Goal: Communication & Community: Ask a question

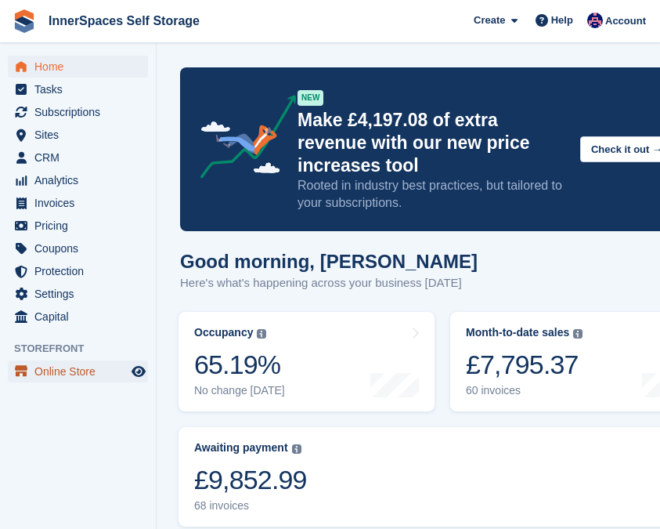
click at [63, 367] on span "Online Store" at bounding box center [81, 371] width 94 height 22
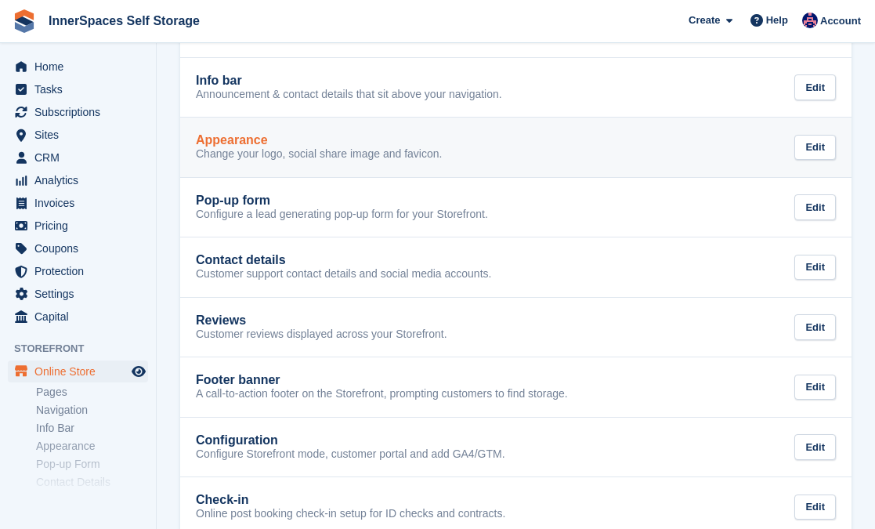
scroll to position [284, 0]
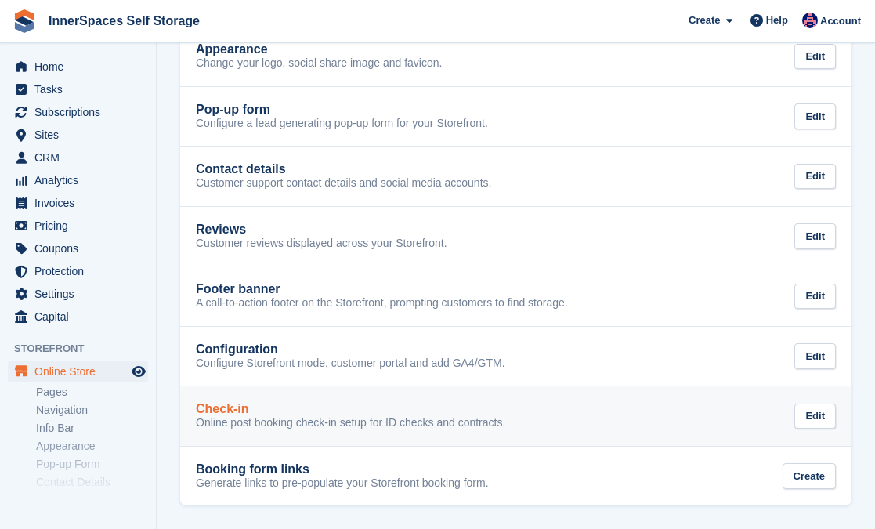
click at [273, 413] on div "Check-in" at bounding box center [350, 409] width 309 height 14
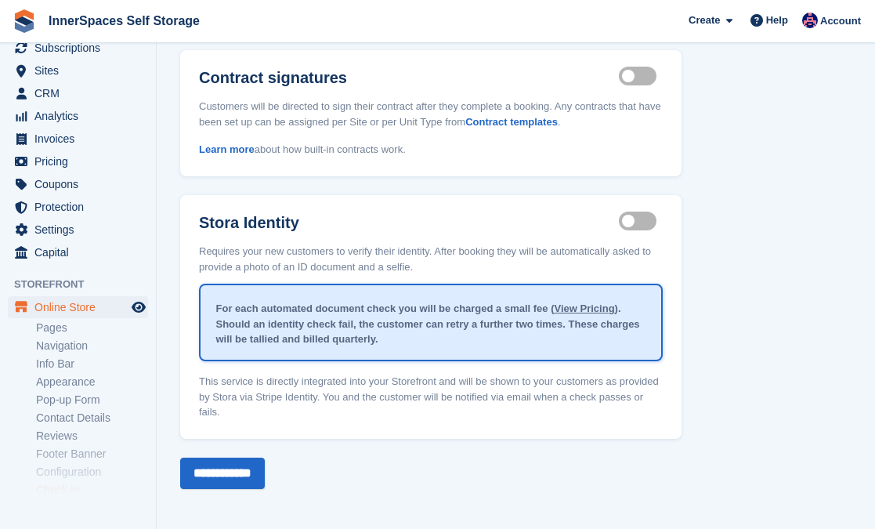
scroll to position [163, 0]
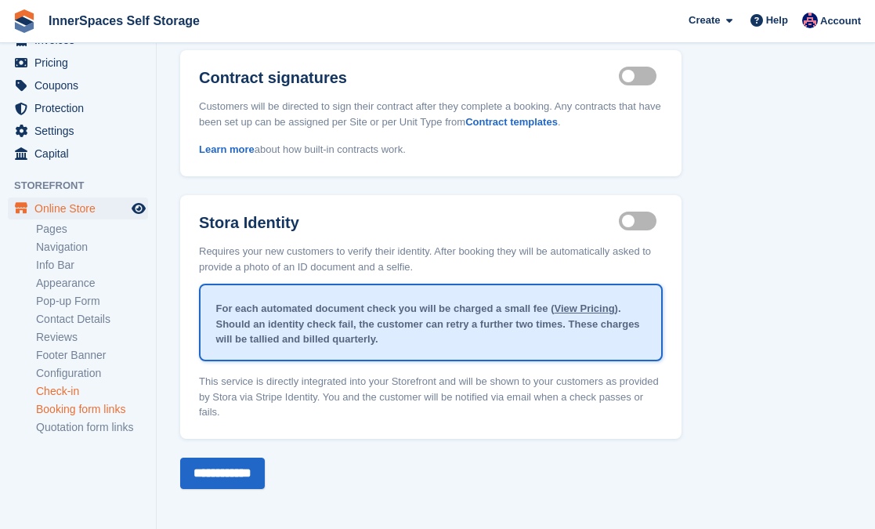
click at [79, 408] on link "Booking form links" at bounding box center [92, 409] width 112 height 15
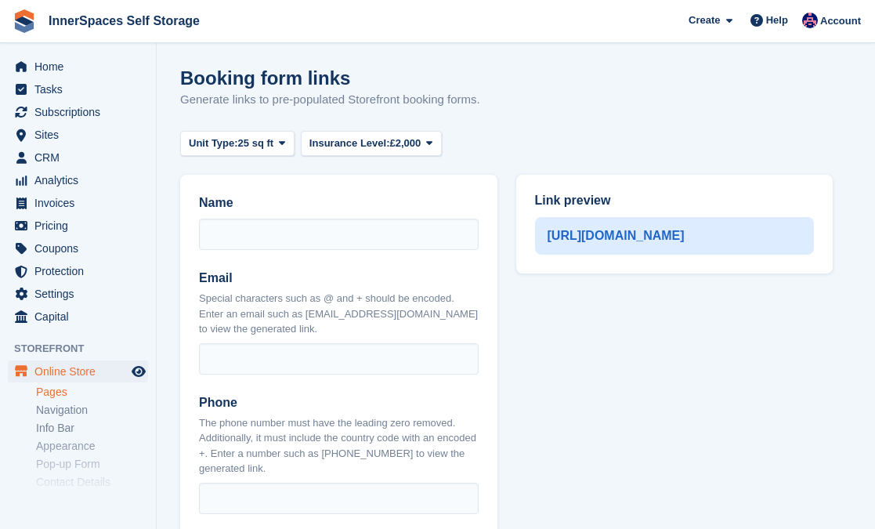
click at [63, 395] on link "Pages" at bounding box center [92, 392] width 112 height 15
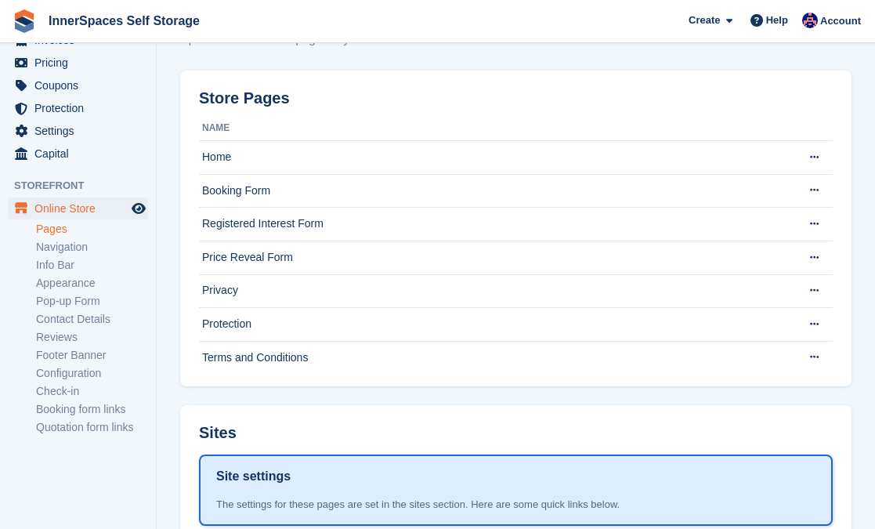
scroll to position [67, 0]
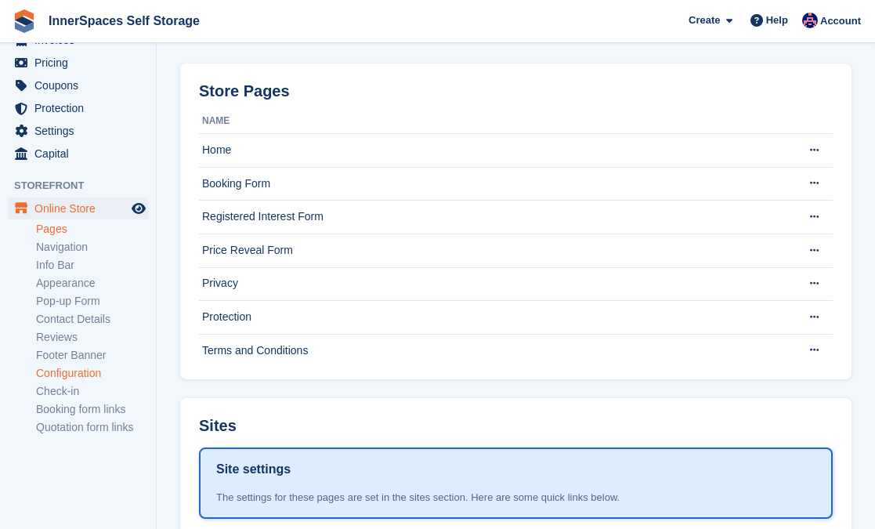
click at [86, 369] on link "Configuration" at bounding box center [92, 373] width 112 height 15
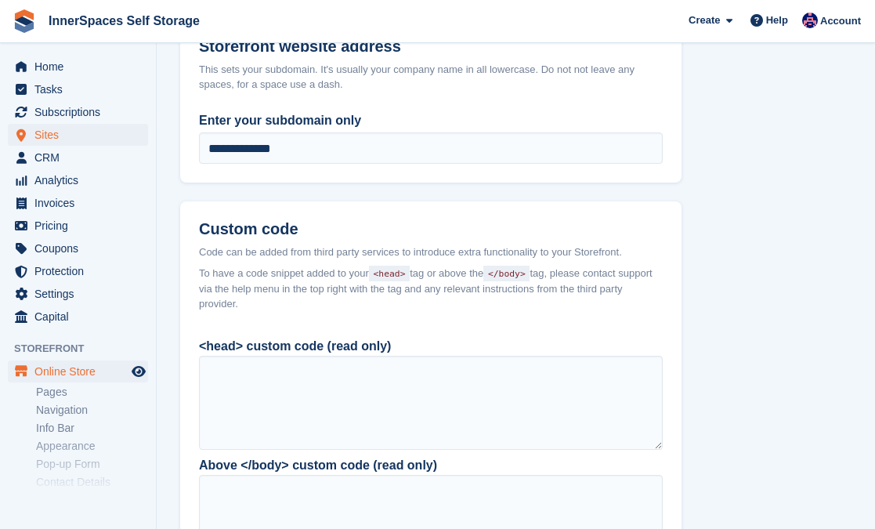
scroll to position [959, 0]
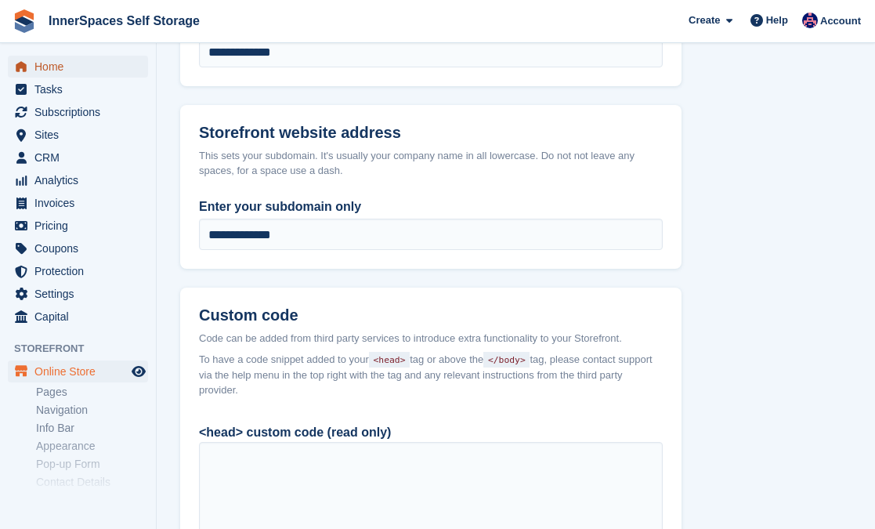
click at [46, 67] on span "Home" at bounding box center [81, 67] width 94 height 22
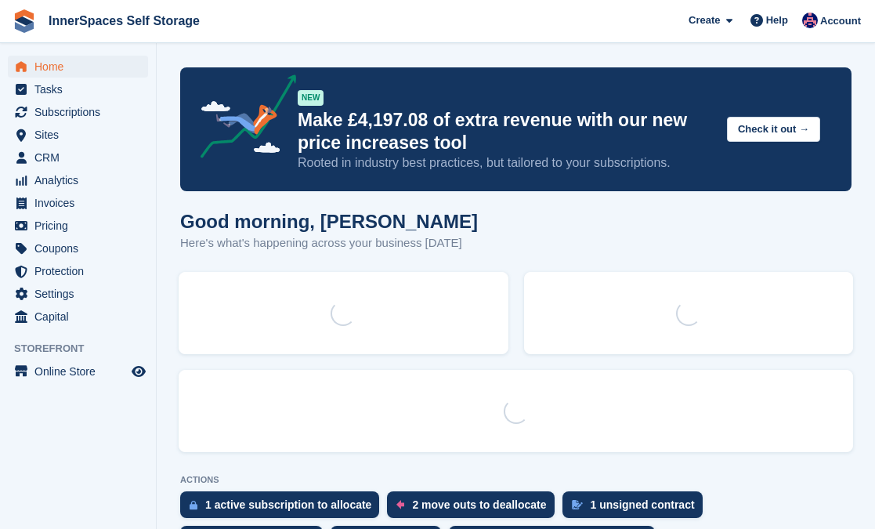
scroll to position [128, 0]
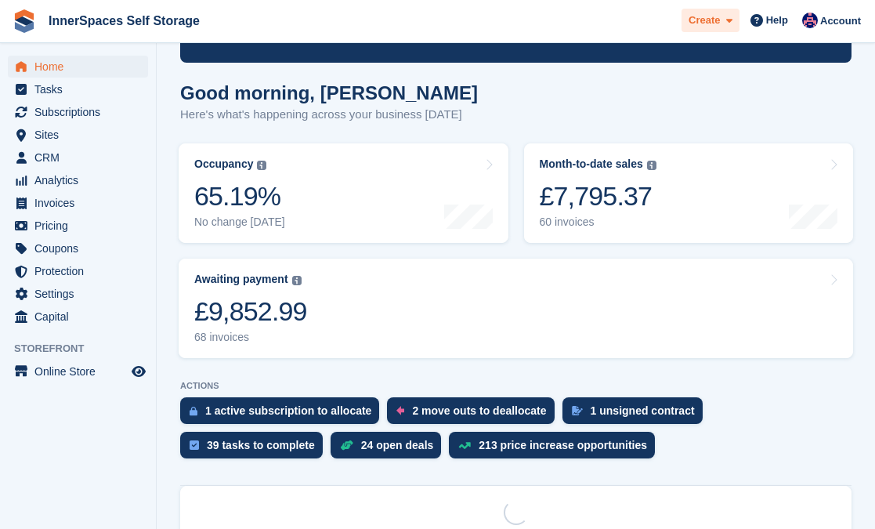
click at [721, 21] on span at bounding box center [726, 21] width 13 height 18
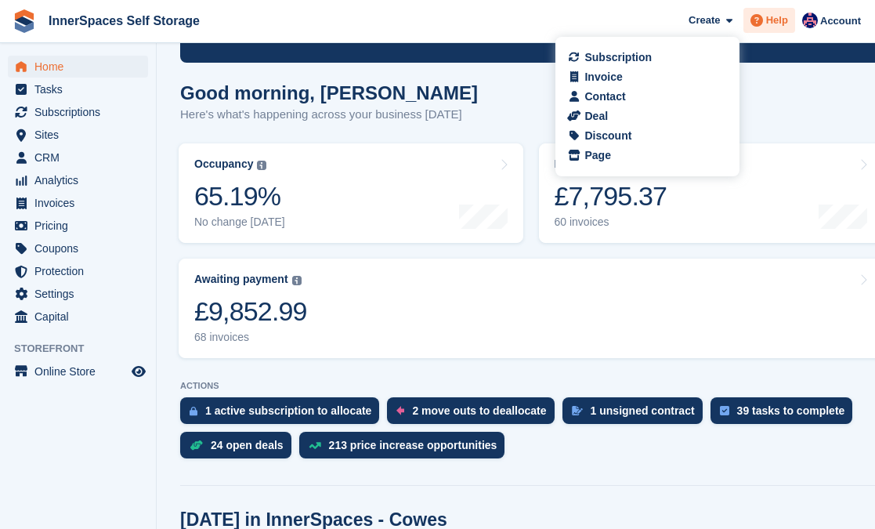
click at [766, 15] on span "Help" at bounding box center [777, 21] width 22 height 16
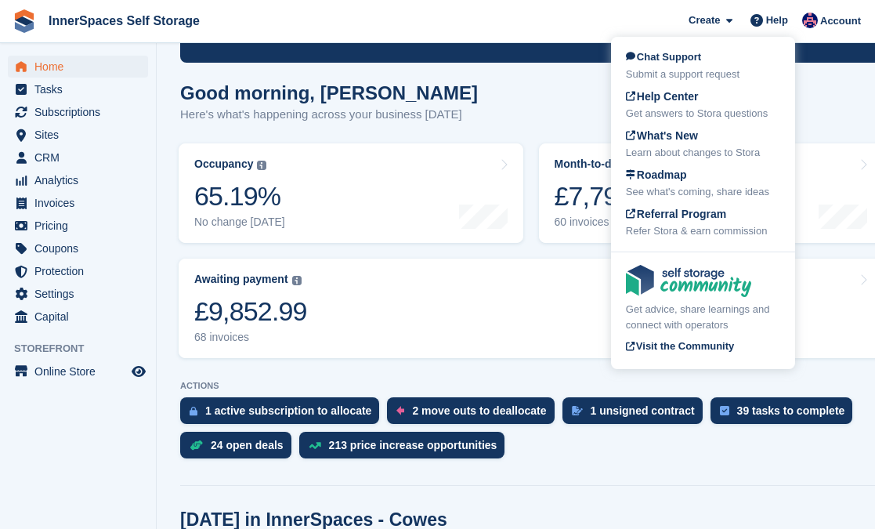
click at [737, 48] on div "Chat Support Submit a support request Help Center Get answers to Stora question…" at bounding box center [703, 144] width 184 height 208
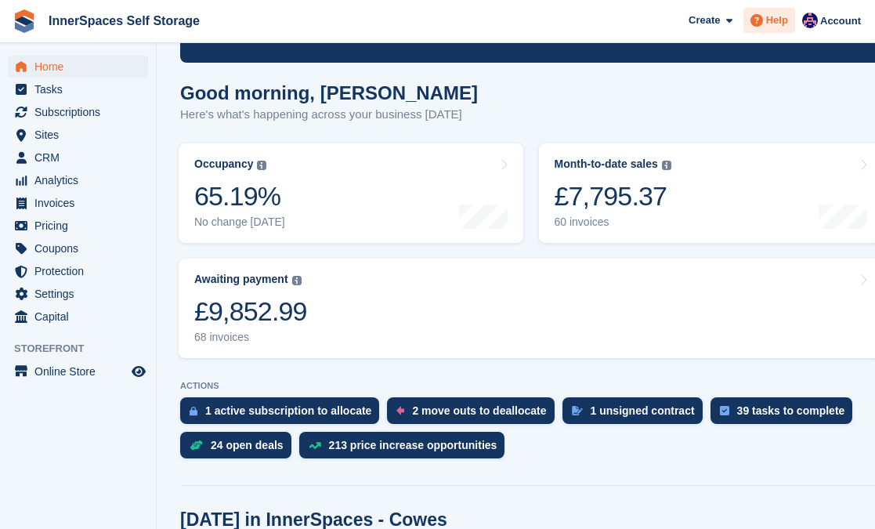
click at [780, 18] on span "Help" at bounding box center [777, 21] width 22 height 16
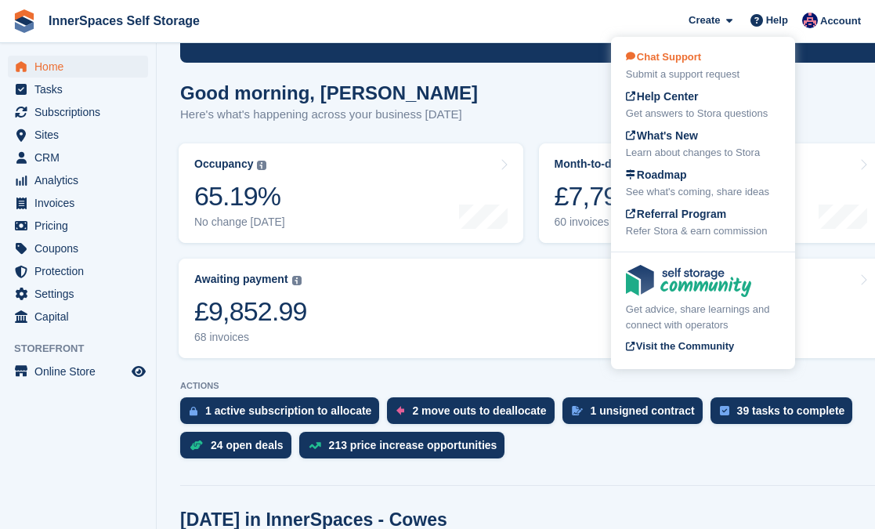
click at [669, 56] on span "Chat Support" at bounding box center [663, 57] width 75 height 12
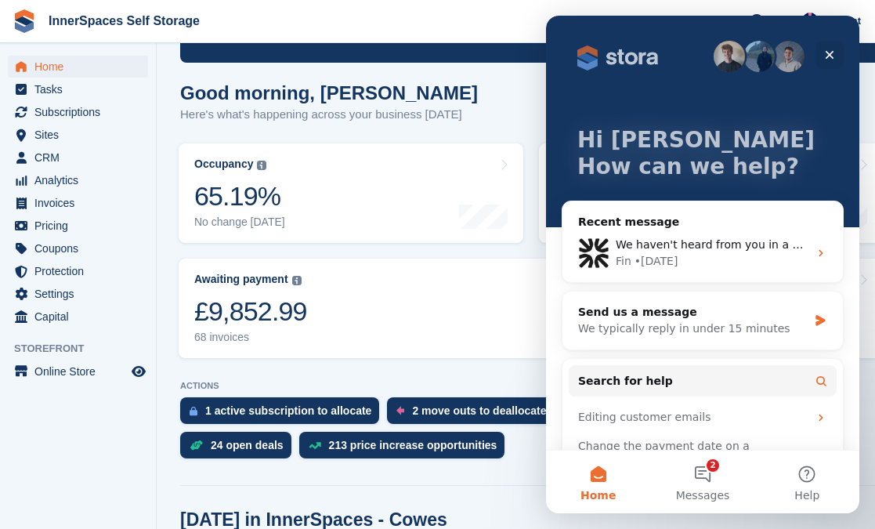
scroll to position [84, 0]
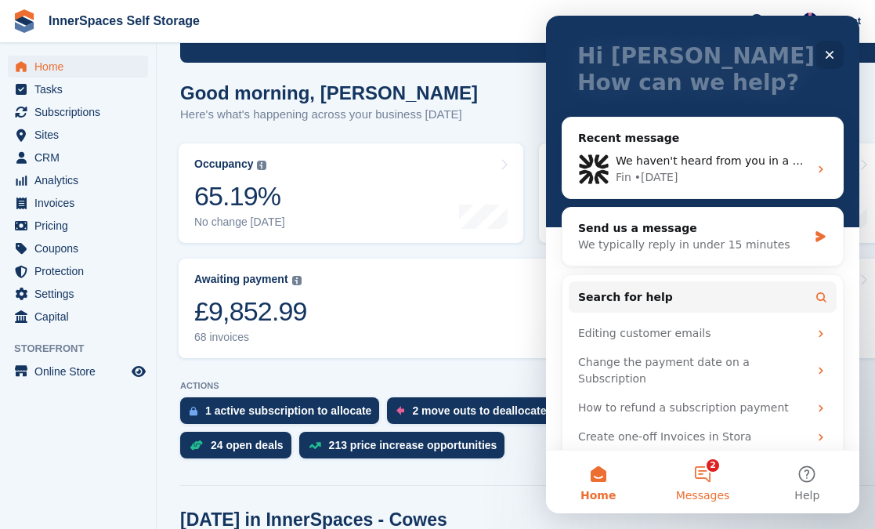
click at [695, 457] on button "2 Messages" at bounding box center [702, 481] width 104 height 63
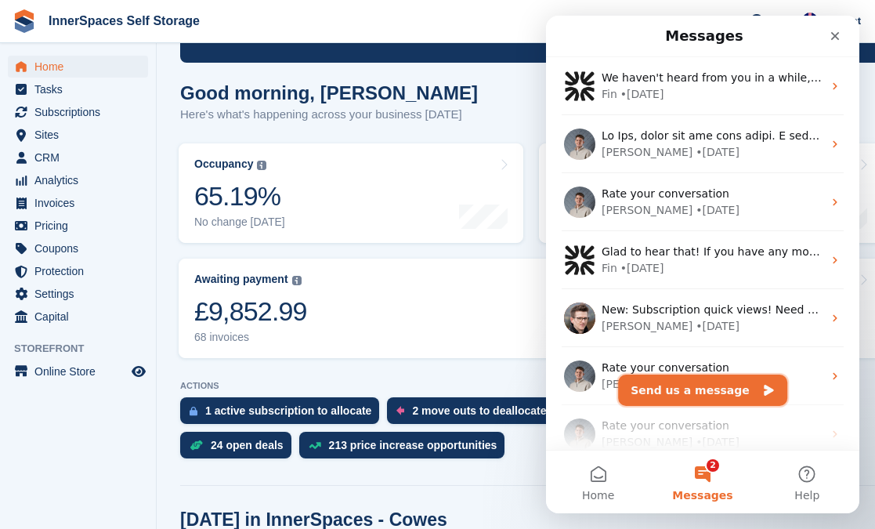
click at [676, 391] on button "Send us a message" at bounding box center [702, 389] width 169 height 31
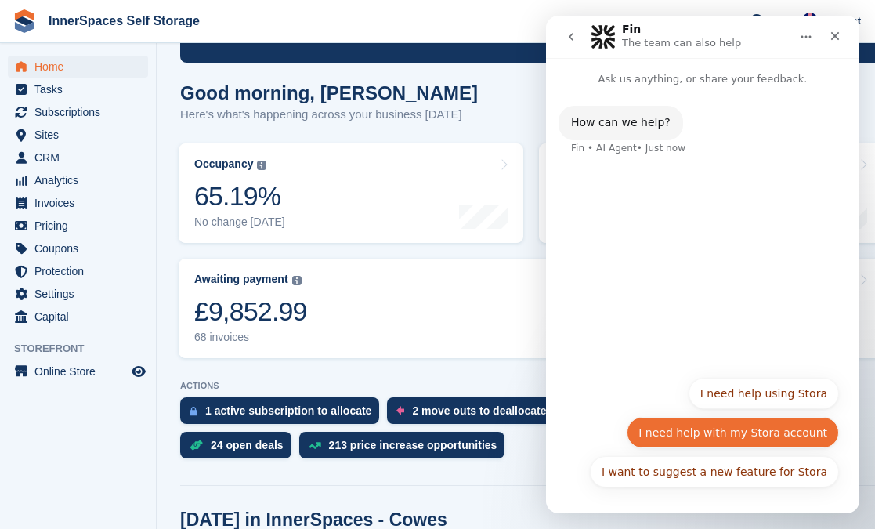
click at [732, 445] on button "I need help with my Stora account" at bounding box center [733, 432] width 212 height 31
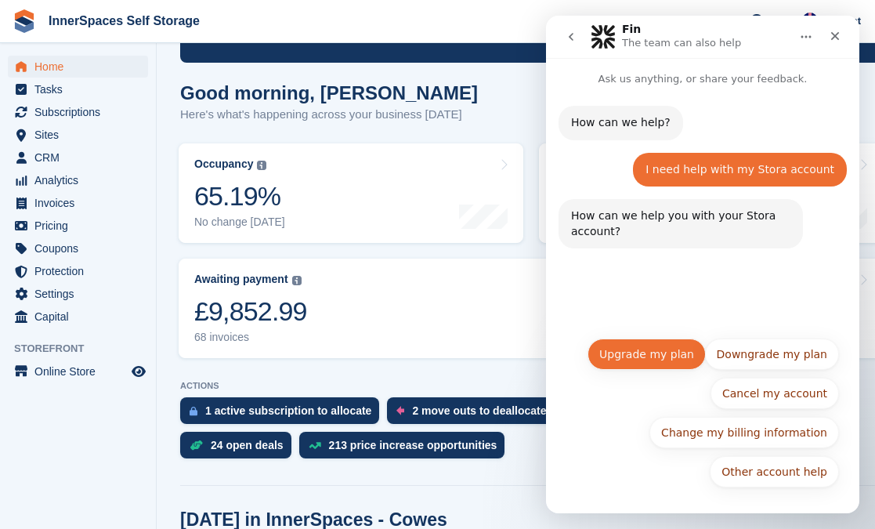
click at [665, 358] on button "Upgrade my plan" at bounding box center [646, 353] width 118 height 31
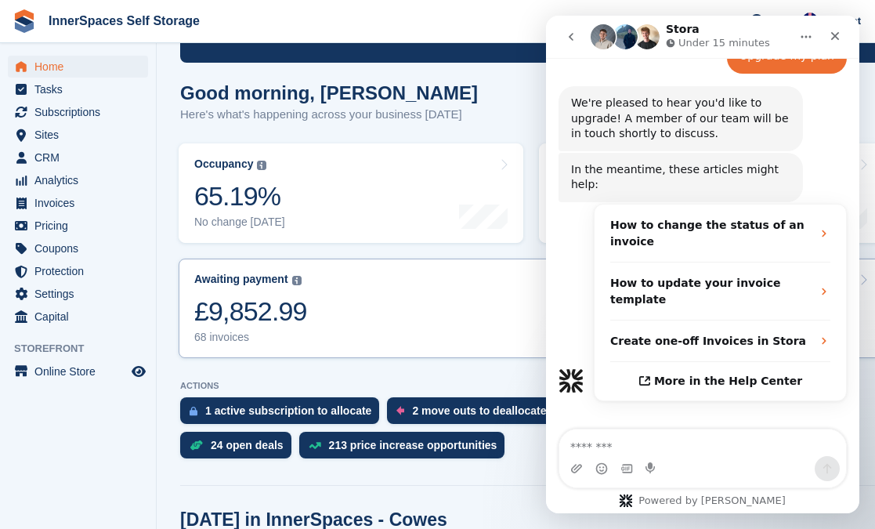
scroll to position [222, 0]
click at [722, 464] on div "Intercom messenger" at bounding box center [702, 468] width 287 height 25
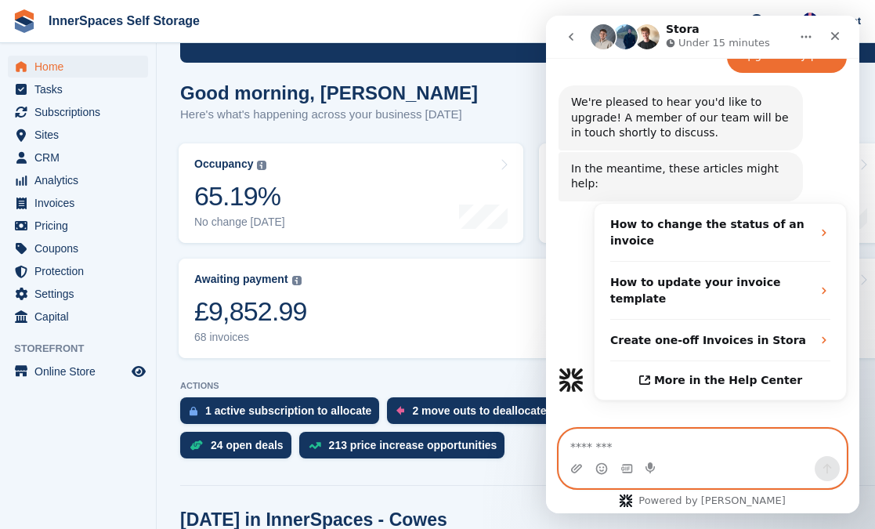
click at [706, 434] on textarea "Message…" at bounding box center [702, 442] width 287 height 27
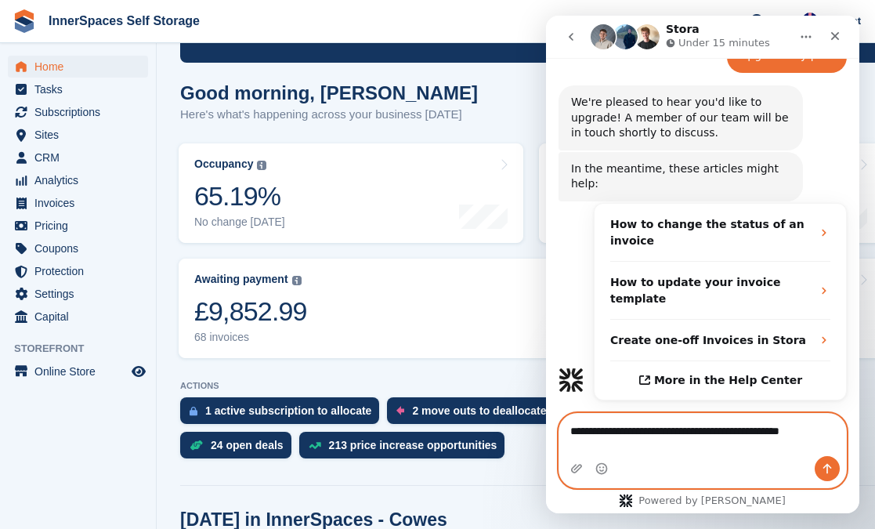
scroll to position [238, 0]
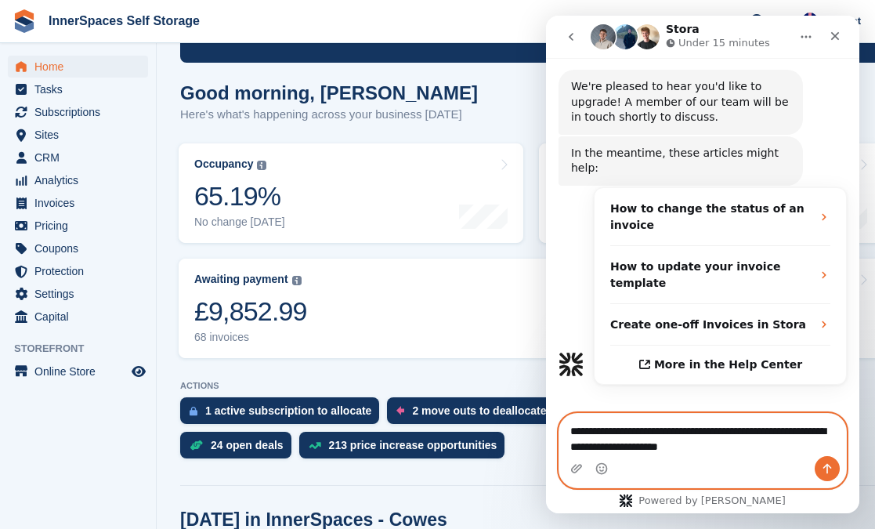
click at [681, 435] on textarea "**********" at bounding box center [702, 435] width 287 height 42
type textarea "**********"
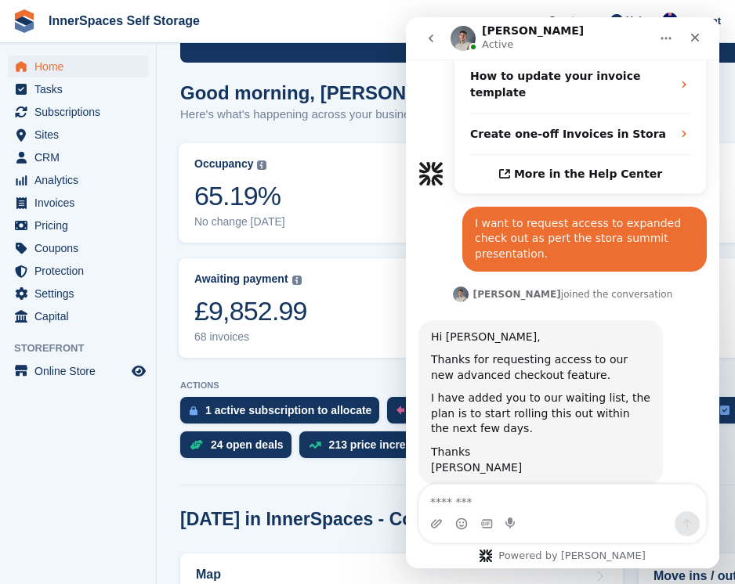
scroll to position [431, 0]
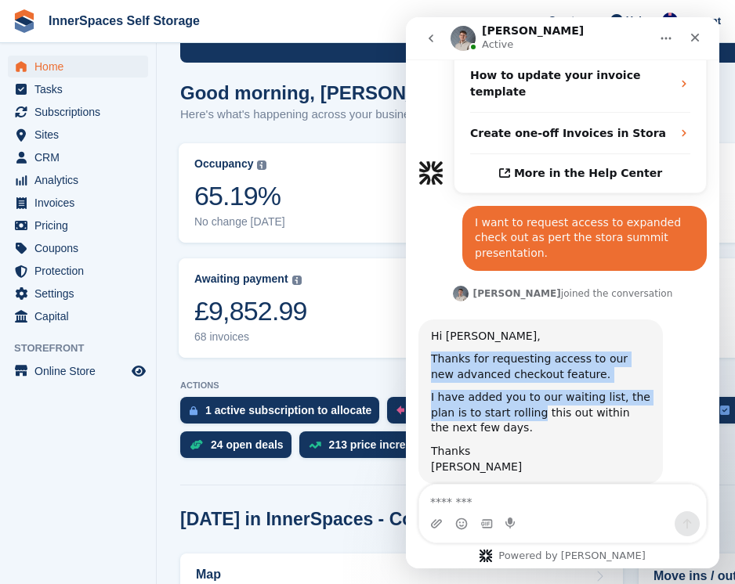
drag, startPoint x: 496, startPoint y: 326, endPoint x: 536, endPoint y: 379, distance: 67.0
click at [536, 379] on div "Hi Dominic, Thanks for requesting access to our new advanced checkout feature. …" at bounding box center [540, 402] width 219 height 146
drag, startPoint x: 536, startPoint y: 379, endPoint x: 518, endPoint y: 363, distance: 24.4
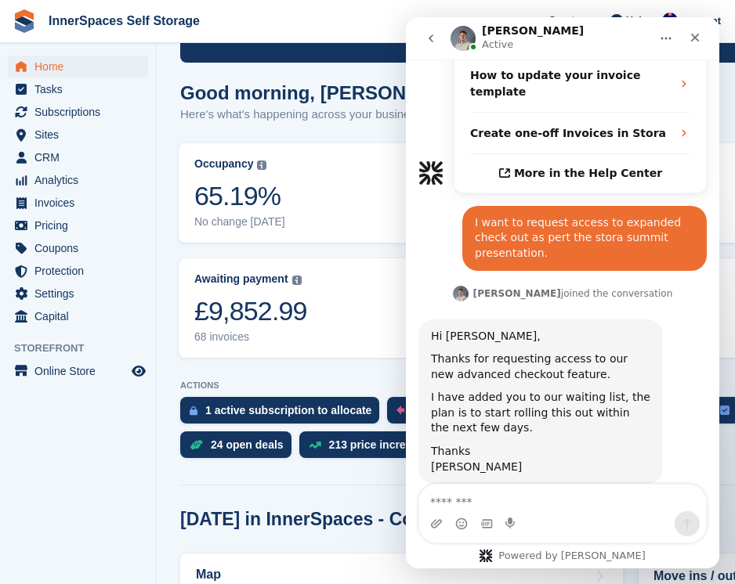
click at [511, 390] on div "I have added you to our waiting list, the plan is to start rolling this out wit…" at bounding box center [540, 413] width 219 height 46
drag, startPoint x: 533, startPoint y: 403, endPoint x: 545, endPoint y: 408, distance: 13.7
click at [545, 408] on div "Hi Dominic, Thanks for requesting access to our new advanced checkout feature. …" at bounding box center [540, 402] width 219 height 146
click at [545, 436] on div "Bradley says…" at bounding box center [540, 440] width 219 height 8
click at [537, 436] on div "Bradley says…" at bounding box center [540, 440] width 219 height 8
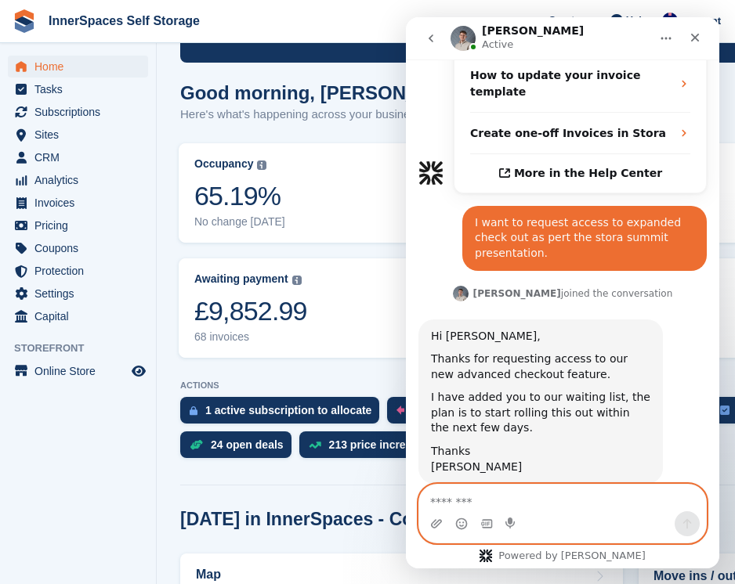
click at [511, 499] on textarea "Message…" at bounding box center [562, 498] width 287 height 27
type textarea "**********"
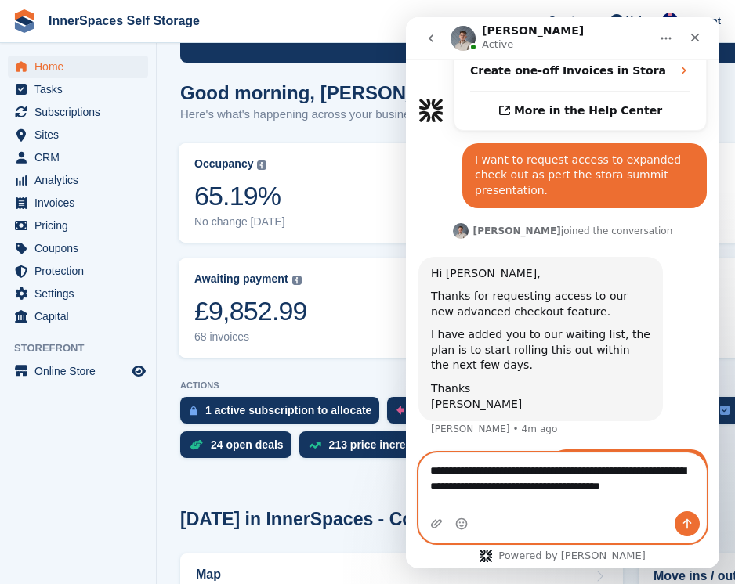
scroll to position [509, 0]
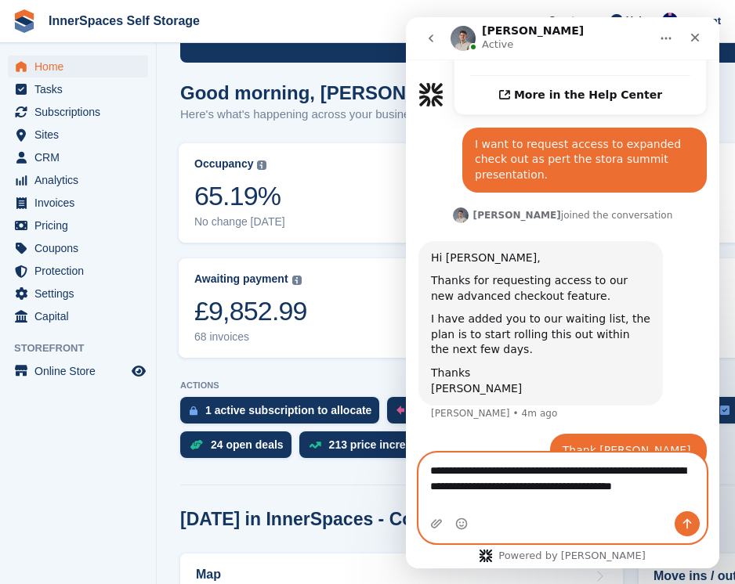
click at [643, 486] on textarea "**********" at bounding box center [562, 482] width 287 height 58
click at [650, 487] on textarea "**********" at bounding box center [562, 482] width 287 height 58
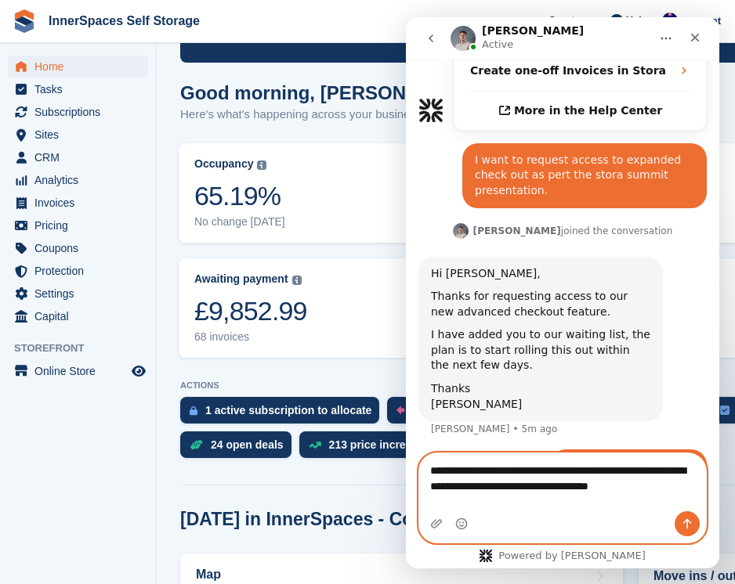
click at [689, 496] on textarea "**********" at bounding box center [562, 474] width 287 height 42
click at [657, 483] on textarea "**********" at bounding box center [562, 474] width 287 height 42
type textarea "**********"
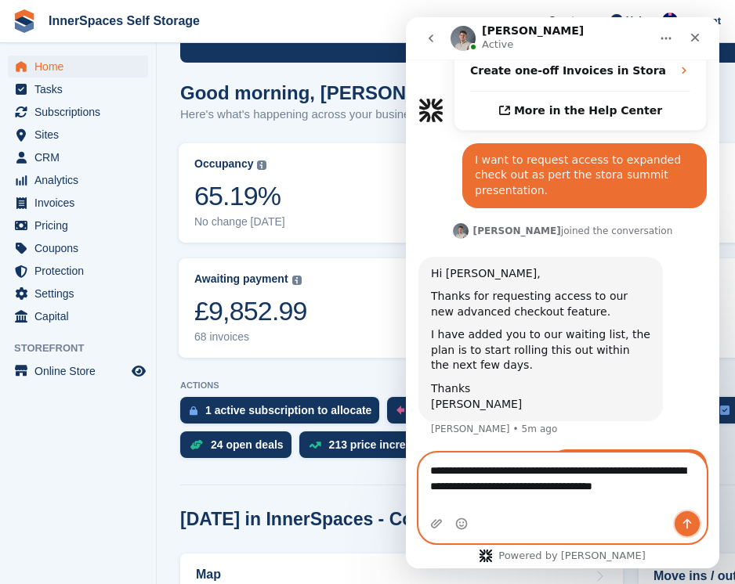
click at [691, 528] on icon "Send a message…" at bounding box center [687, 524] width 13 height 13
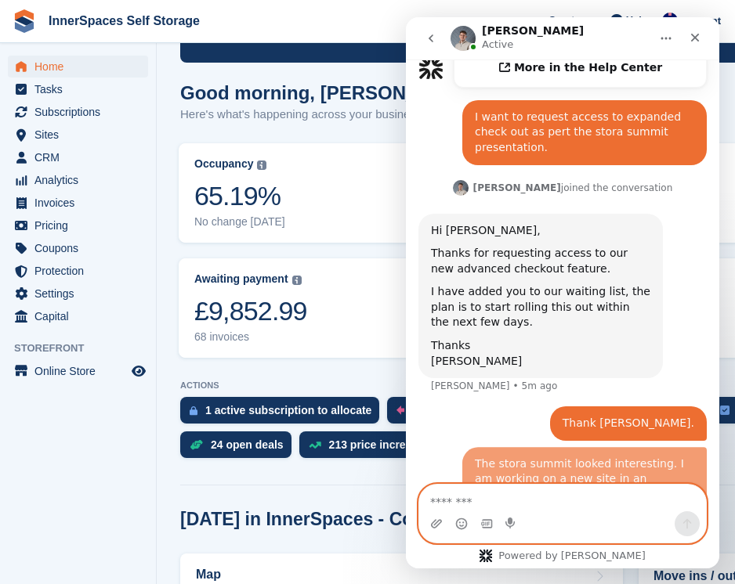
scroll to position [544, 0]
